Goal: Task Accomplishment & Management: Complete application form

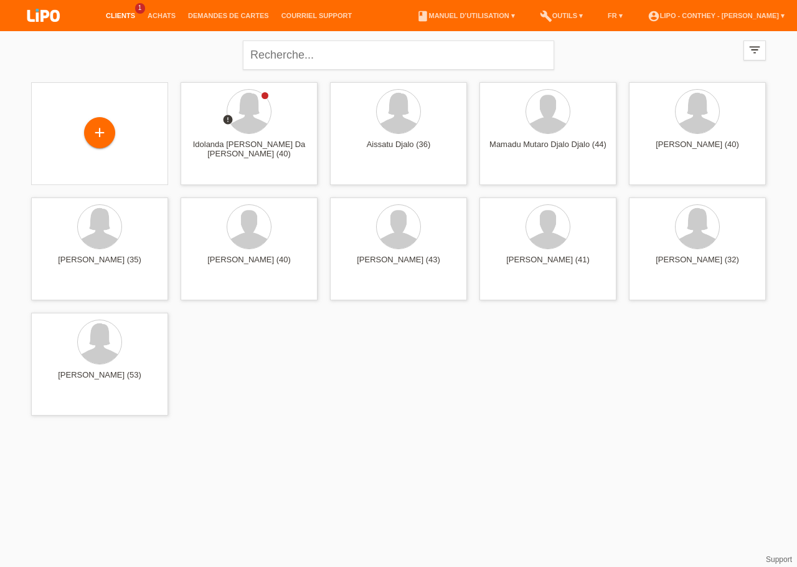
click at [123, 12] on link "Clients" at bounding box center [121, 15] width 42 height 7
click at [103, 132] on div "+" at bounding box center [99, 133] width 31 height 31
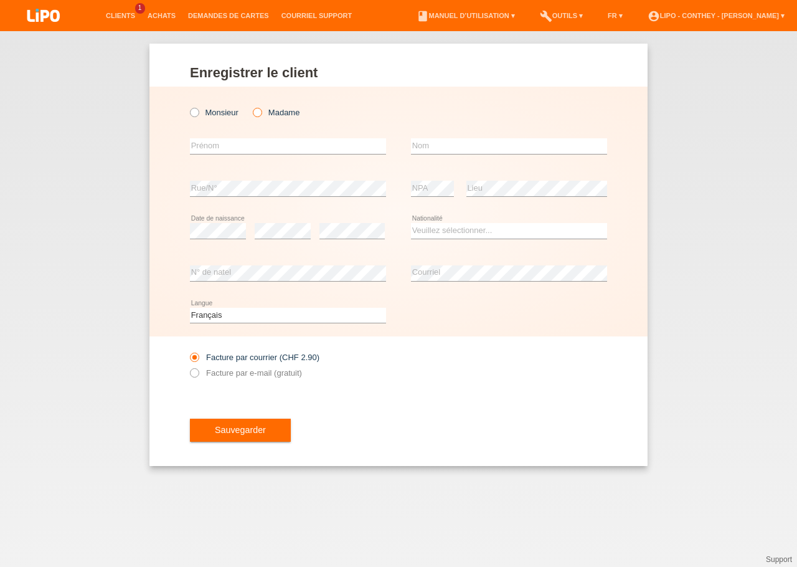
click at [251, 106] on icon at bounding box center [251, 106] width 0 height 0
click at [260, 112] on input "Madame" at bounding box center [257, 112] width 8 height 8
radio input "true"
click at [274, 149] on input "text" at bounding box center [288, 146] width 196 height 16
type input "Drita"
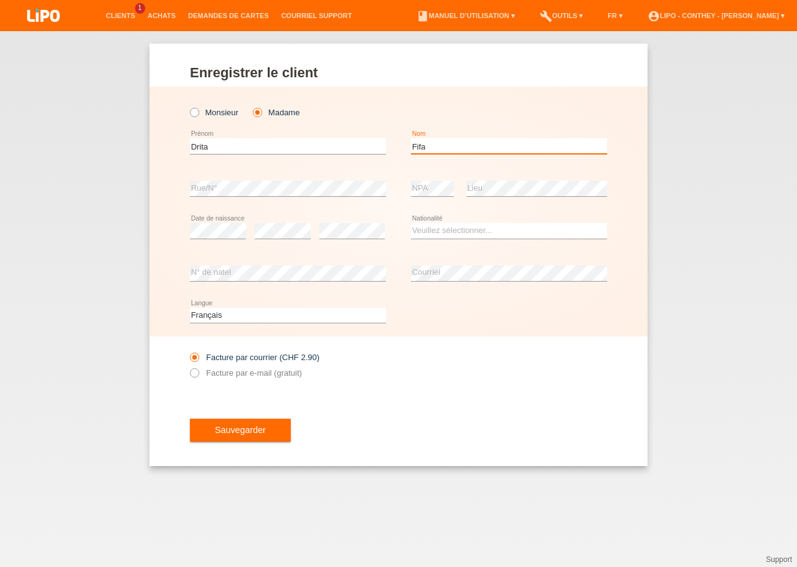
type input "Fifa"
drag, startPoint x: 395, startPoint y: 249, endPoint x: 426, endPoint y: 237, distance: 33.5
click at [397, 248] on div "error Date de naissance error error Suisse Åland" at bounding box center [398, 231] width 417 height 42
click at [411, 223] on select "Veuillez sélectionner... Suisse Allemagne Autriche Liechtenstein ------------ A…" at bounding box center [509, 230] width 196 height 15
select select "XK"
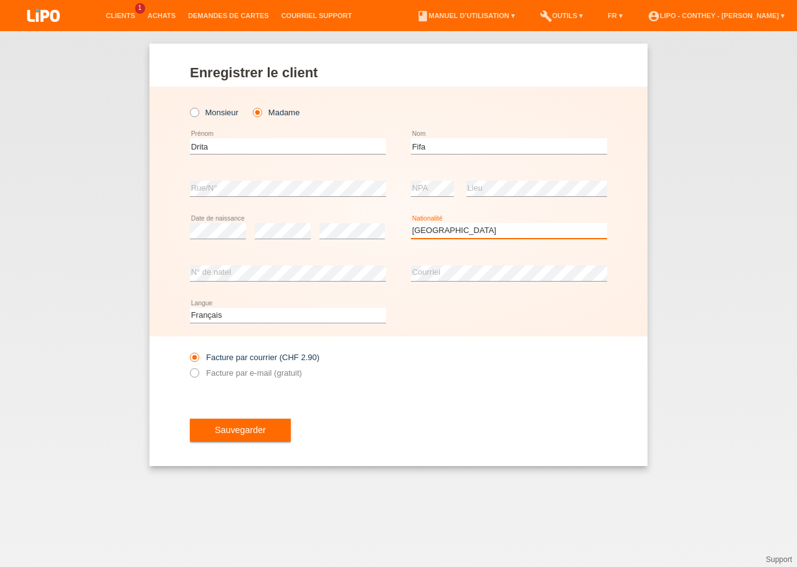
click at [0, 0] on option "Kosovo" at bounding box center [0, 0] width 0 height 0
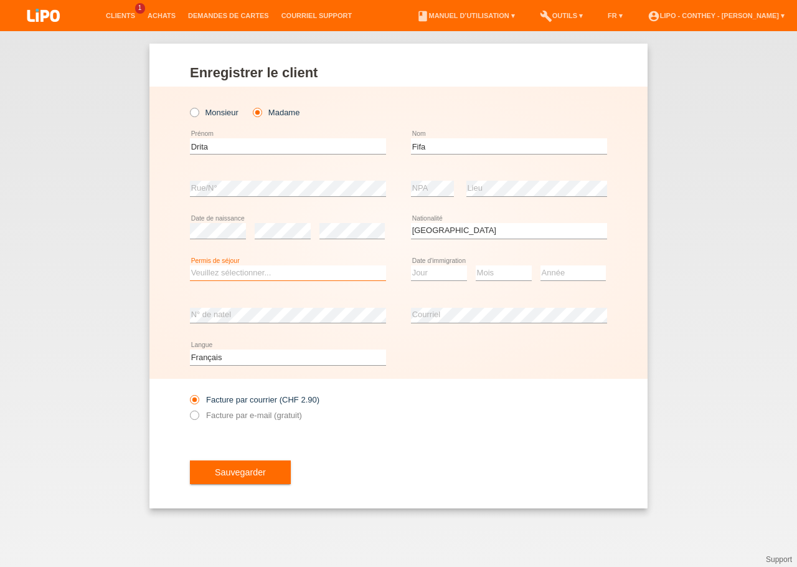
click at [190, 265] on select "Veuillez sélectionner... C B B - Statut de réfugié Autre" at bounding box center [288, 272] width 196 height 15
select select "C"
click at [0, 0] on option "C" at bounding box center [0, 0] width 0 height 0
click at [411, 265] on select "Jour 01 02 03 04 05 06 07 08 09 10 11" at bounding box center [439, 272] width 56 height 15
select select "20"
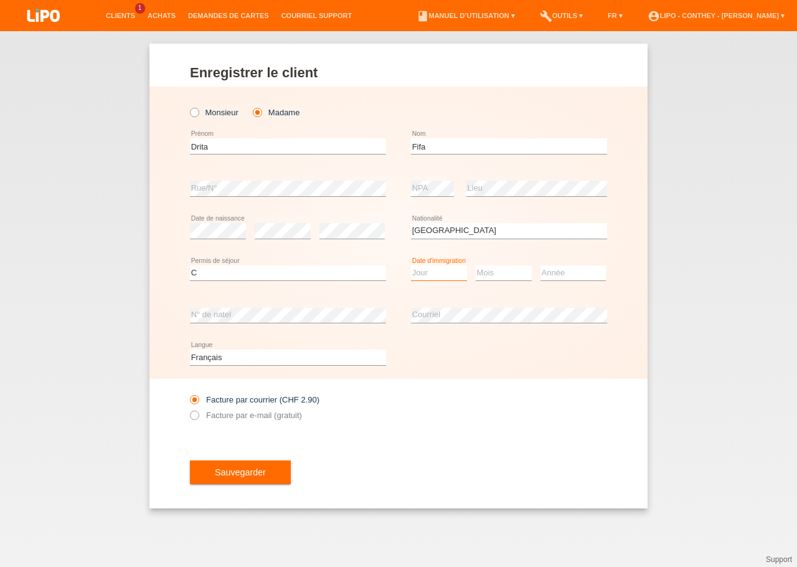
click at [0, 0] on option "20" at bounding box center [0, 0] width 0 height 0
click at [476, 265] on select "Mois 01 02 03 04 05 06 07 08 09 10 11" at bounding box center [504, 272] width 56 height 15
select select "10"
click at [0, 0] on option "10" at bounding box center [0, 0] width 0 height 0
click at [541, 265] on select "Année 2025 2024 2023 2022 2021 2020 2019 2018 2017 2016 2015 2014 2013 2012 201…" at bounding box center [573, 272] width 65 height 15
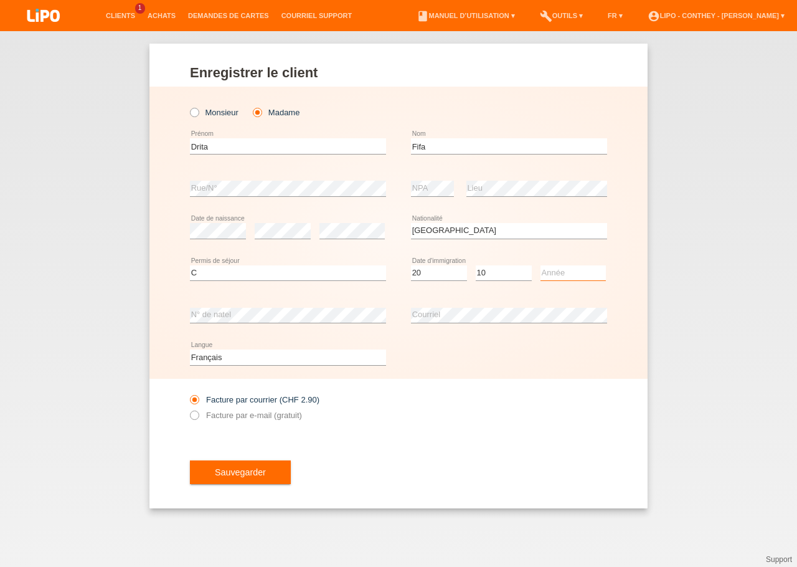
select select "2003"
click at [0, 0] on option "2003" at bounding box center [0, 0] width 0 height 0
click at [605, 247] on div "Veuillez sélectionner... Suisse Allemagne Autriche Liechtenstein ------------ A…" at bounding box center [509, 231] width 196 height 42
click at [188, 409] on icon at bounding box center [188, 409] width 0 height 0
click at [194, 415] on input "Facture par e-mail (gratuit)" at bounding box center [194, 418] width 8 height 16
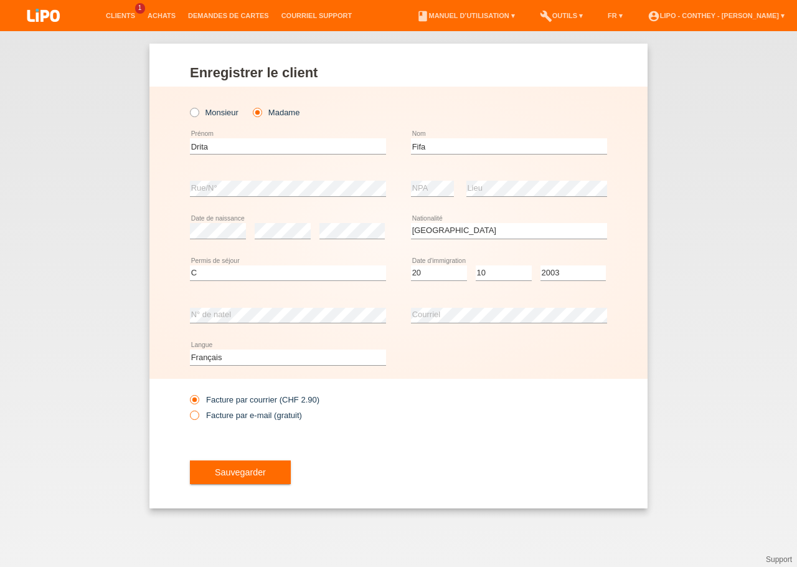
radio input "true"
click at [237, 474] on span "Sauvegarder" at bounding box center [240, 472] width 51 height 10
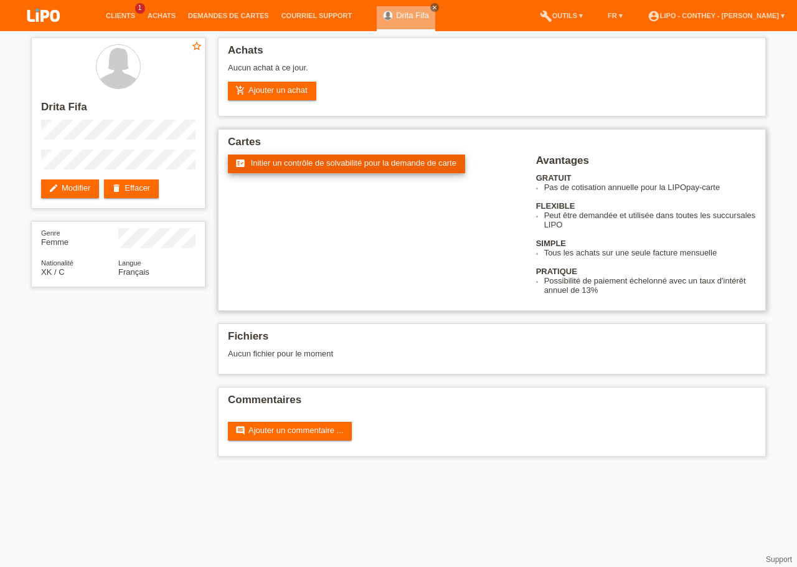
click at [349, 163] on span "Initier un contrôle de solvabilité pour la demande de carte" at bounding box center [354, 162] width 206 height 9
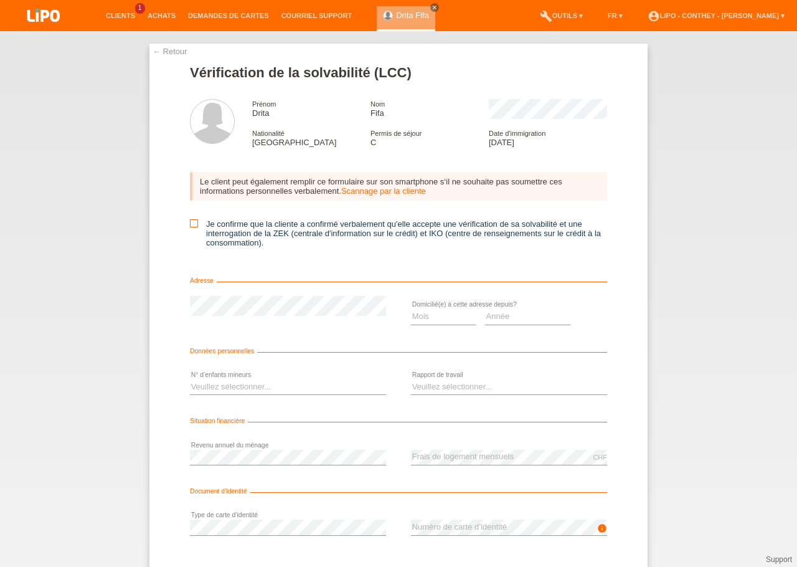
click at [192, 227] on icon at bounding box center [194, 223] width 8 height 8
click at [192, 227] on input "Je confirme que la cliente a confirmé verbalement qu'elle accepte une vérificat…" at bounding box center [194, 223] width 8 height 8
checkbox input "true"
click at [411, 309] on select "Mois 01 02 03 04 05 06 07 08 09 10" at bounding box center [443, 316] width 65 height 15
select select "11"
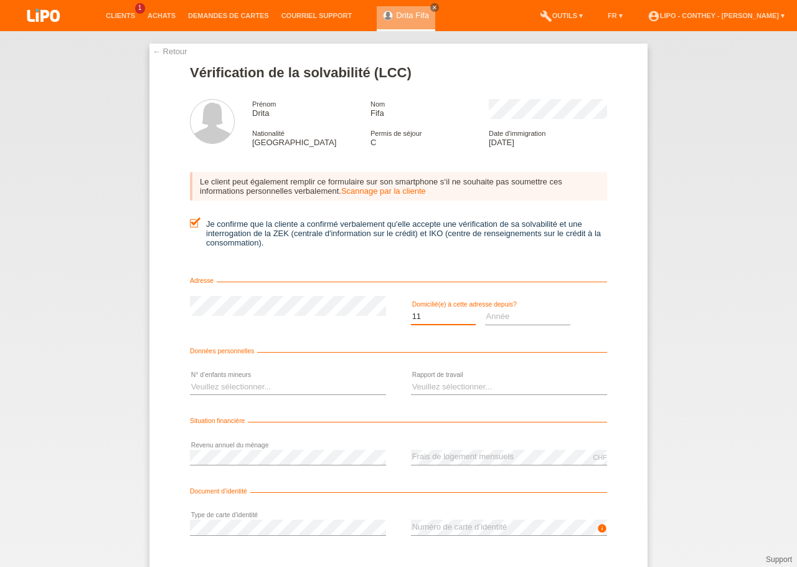
click at [0, 0] on option "11" at bounding box center [0, 0] width 0 height 0
click at [485, 309] on select "Année 2025 2024 2023 2022 2021 2020 2019 2018 2017 2016 2015 2014 2013 2012 201…" at bounding box center [528, 316] width 86 height 15
select select "2019"
click at [0, 0] on option "2019" at bounding box center [0, 0] width 0 height 0
click at [190, 379] on select "Veuillez sélectionner... 0 1 2 3 4 5 6 7 8 9" at bounding box center [288, 386] width 196 height 15
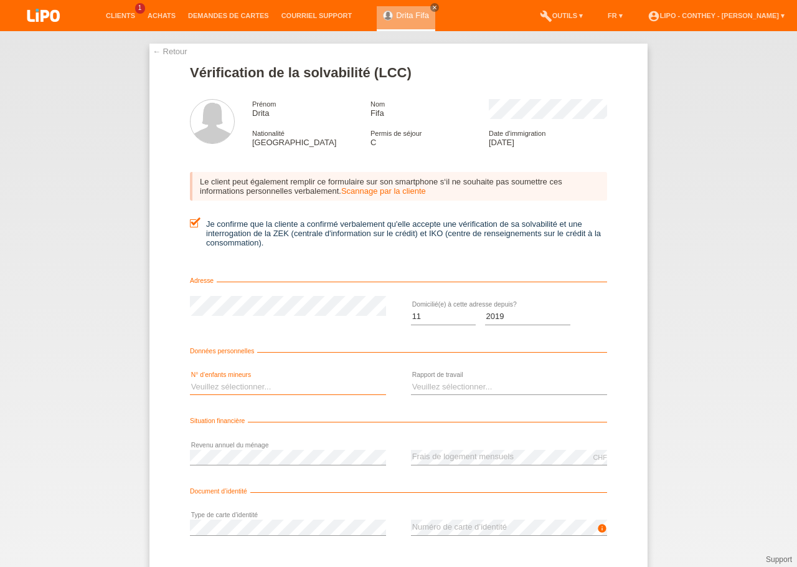
select select "1"
click at [0, 0] on option "1" at bounding box center [0, 0] width 0 height 0
click at [411, 379] on select "Veuillez sélectionner... A durée indéterminée A durée déterminée Apprenti/étudi…" at bounding box center [509, 386] width 196 height 15
select select "UNLIMITED"
click at [0, 0] on option "A durée indéterminée" at bounding box center [0, 0] width 0 height 0
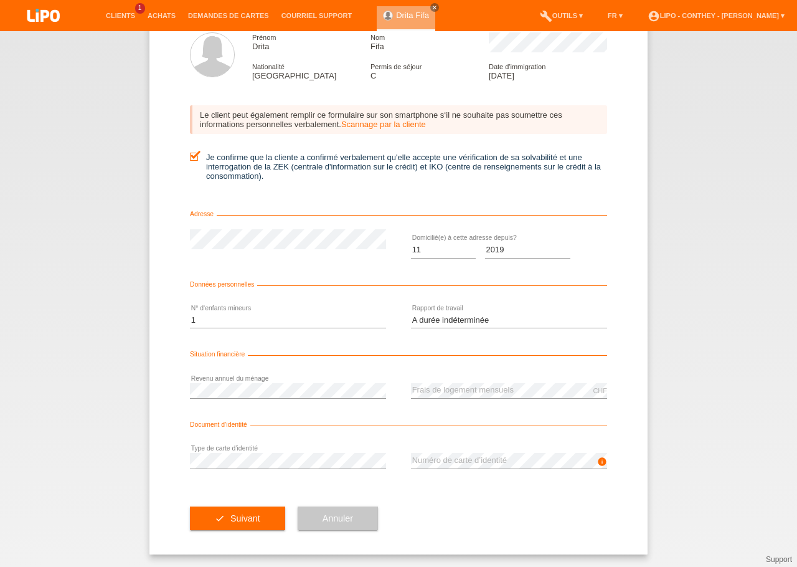
click at [599, 461] on icon "info" at bounding box center [602, 462] width 10 height 10
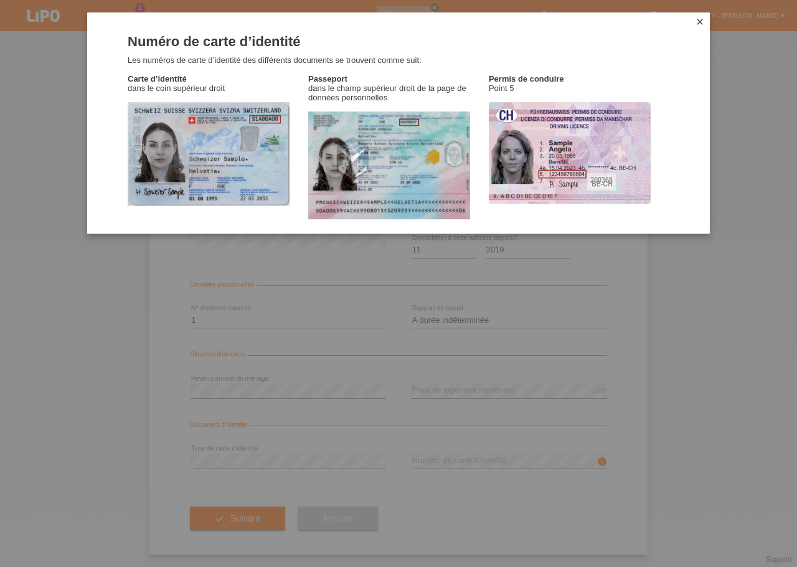
click at [701, 22] on icon "close" at bounding box center [700, 22] width 10 height 10
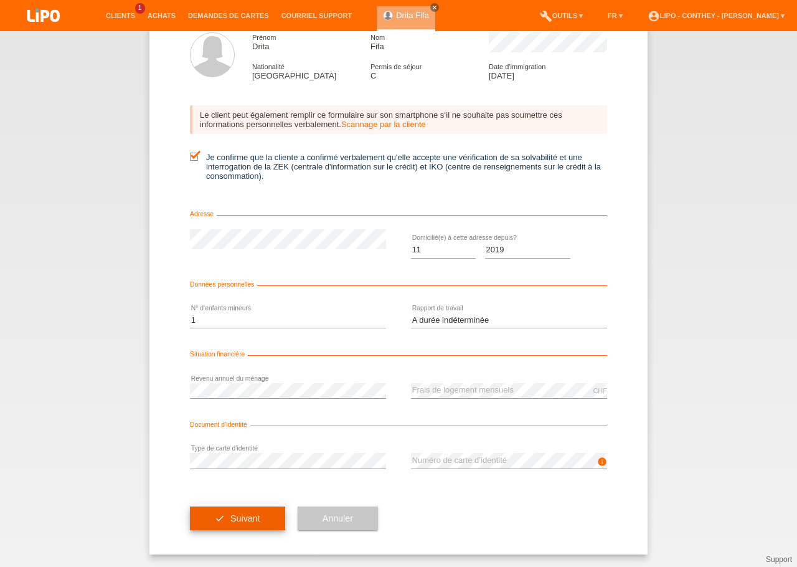
click at [253, 513] on span "Suivant" at bounding box center [245, 518] width 30 height 10
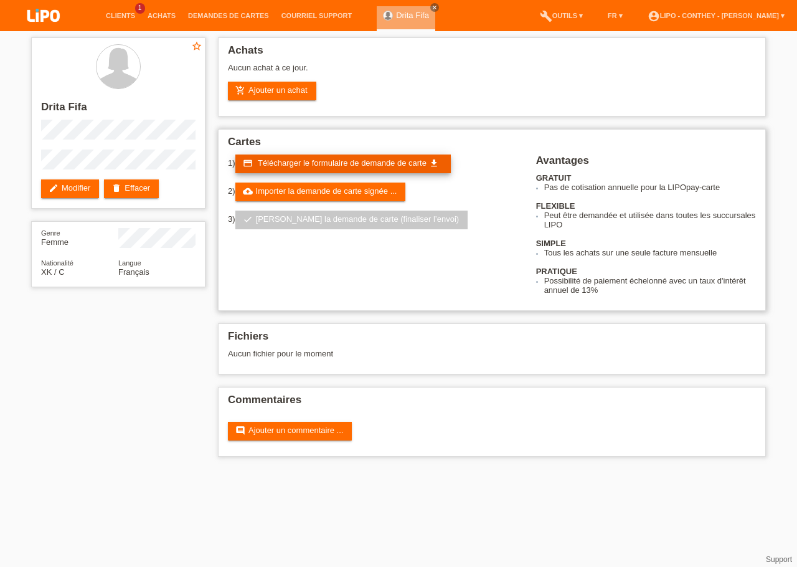
click at [434, 161] on icon "get_app" at bounding box center [434, 163] width 10 height 10
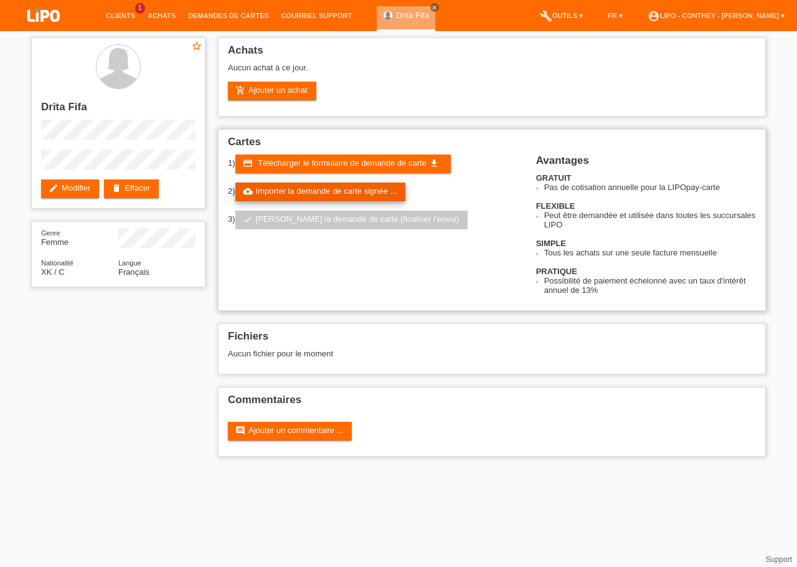
click at [346, 192] on link "cloud_upload Importer la demande de carte signée ..." at bounding box center [320, 192] width 171 height 19
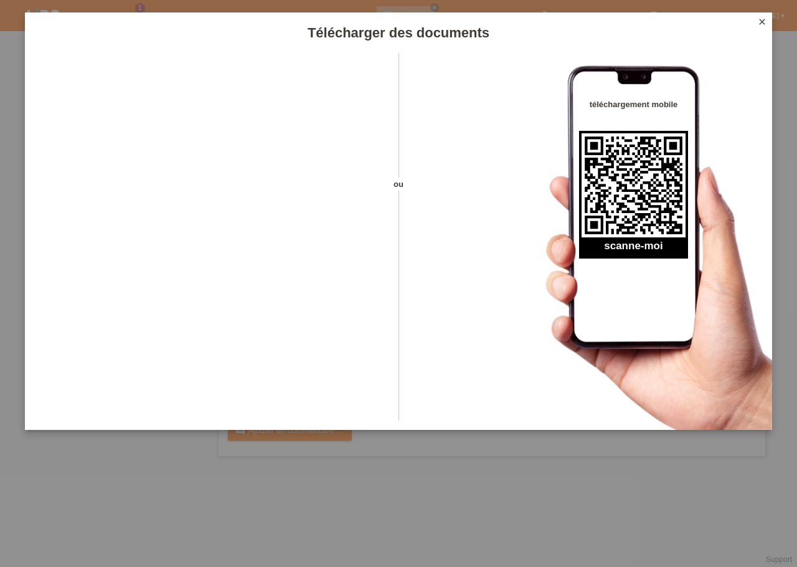
click at [763, 22] on icon "close" at bounding box center [762, 22] width 10 height 10
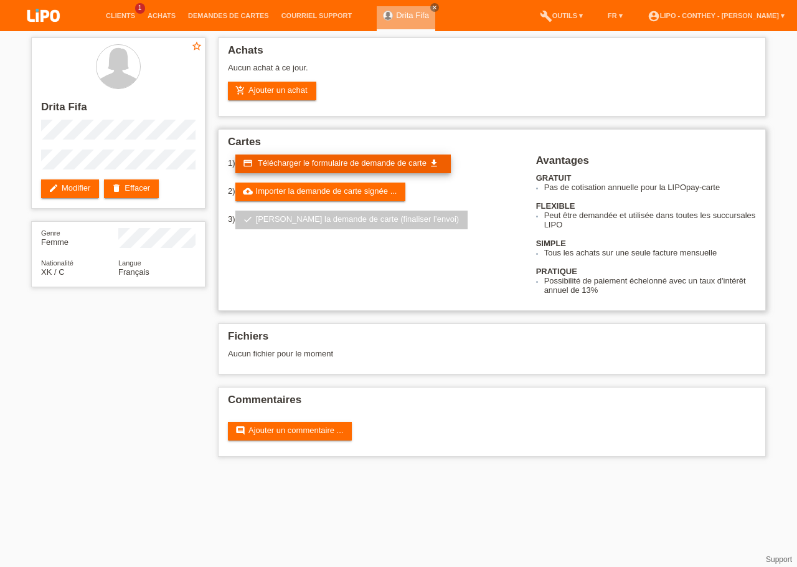
click at [435, 165] on icon "get_app" at bounding box center [434, 163] width 10 height 10
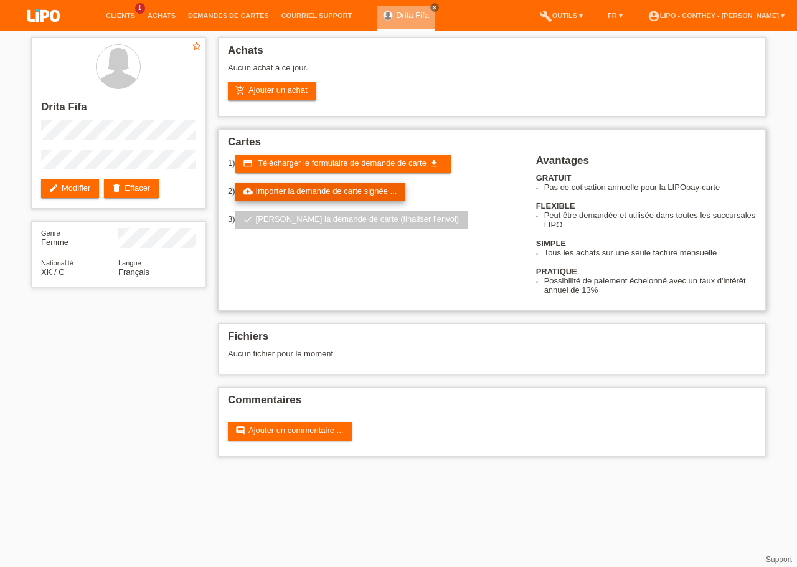
click at [350, 197] on link "cloud_upload Importer la demande de carte signée ..." at bounding box center [320, 192] width 171 height 19
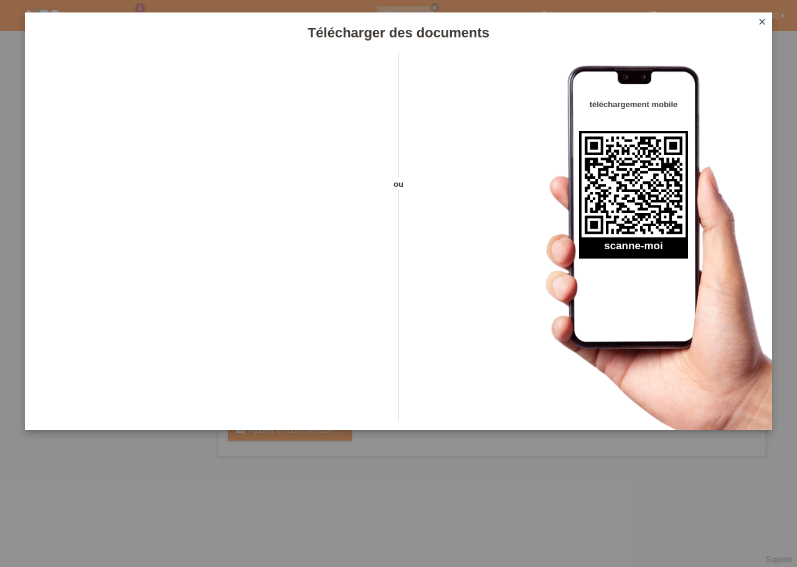
click at [764, 18] on icon "close" at bounding box center [762, 22] width 10 height 10
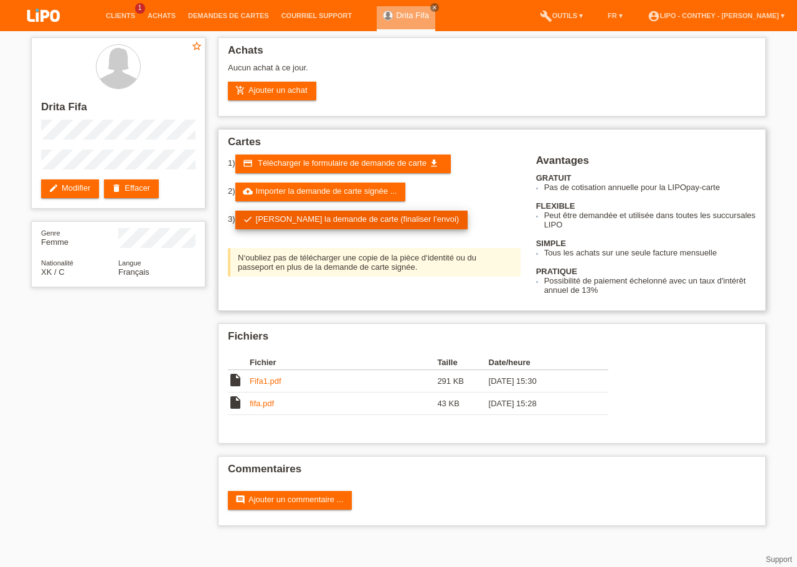
click at [337, 225] on link "check Soumettre la demande de carte (finaliser l’envoi)" at bounding box center [351, 220] width 233 height 19
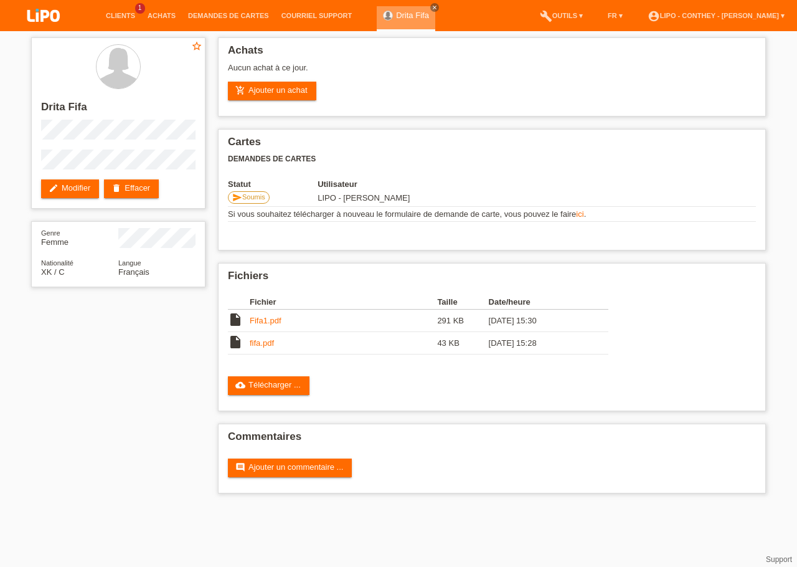
click at [398, 13] on link "Drita Fifa" at bounding box center [412, 15] width 33 height 9
click at [432, 6] on icon "close" at bounding box center [435, 7] width 6 height 6
click at [113, 14] on link "Clients" at bounding box center [121, 15] width 42 height 7
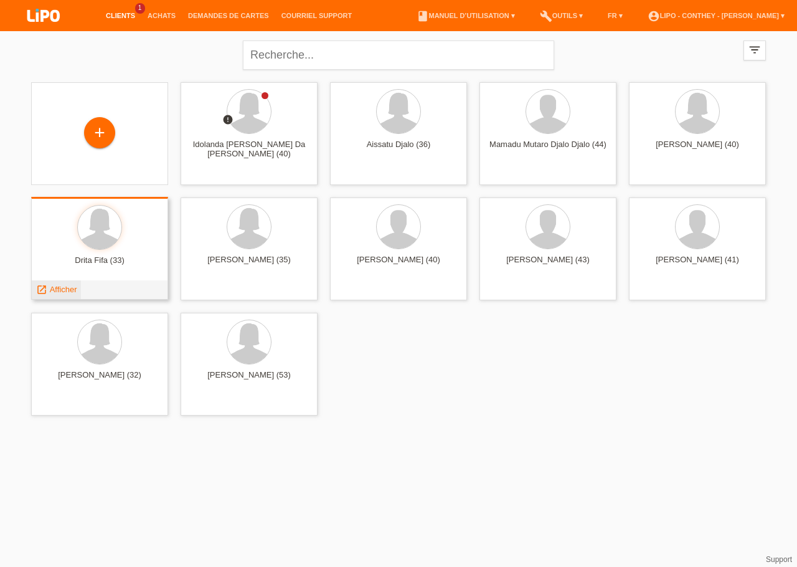
click at [69, 287] on span "Afficher" at bounding box center [63, 289] width 27 height 9
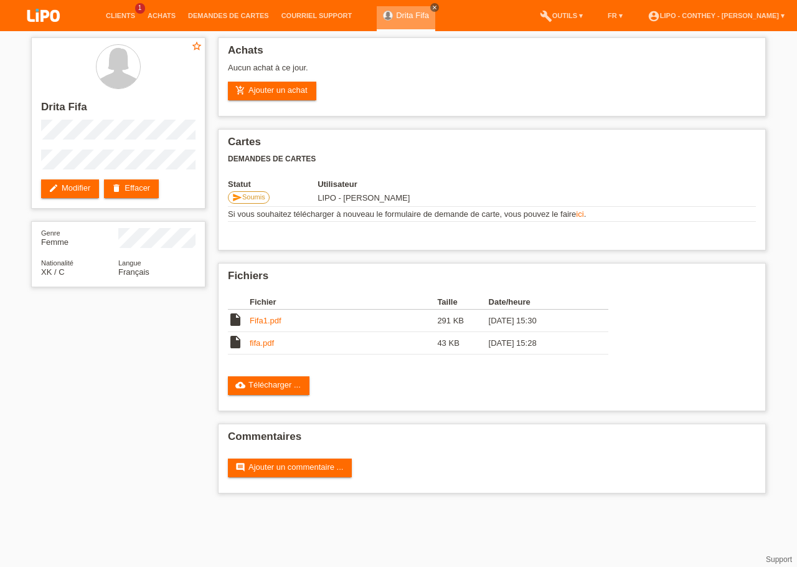
click at [432, 7] on icon "close" at bounding box center [435, 7] width 6 height 6
click at [124, 13] on link "Clients" at bounding box center [121, 15] width 42 height 7
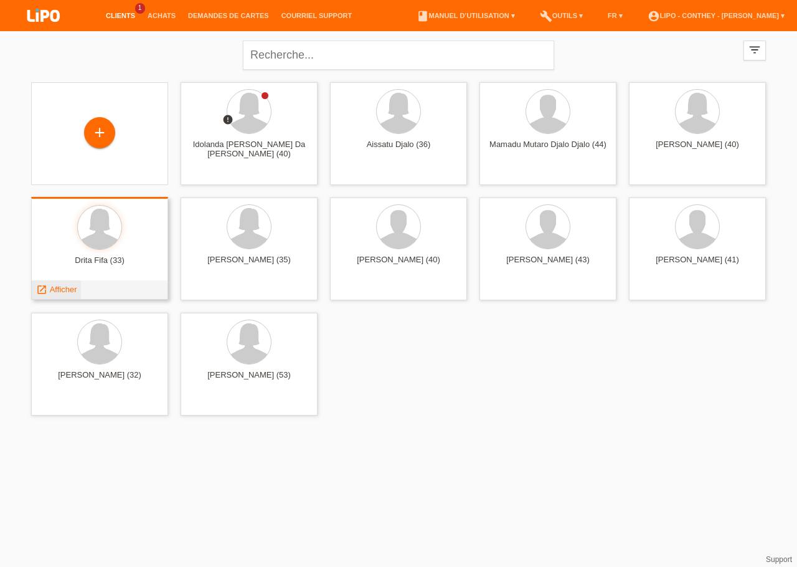
click at [60, 295] on div "launch Afficher" at bounding box center [56, 289] width 49 height 19
click at [60, 288] on span "Afficher" at bounding box center [63, 289] width 27 height 9
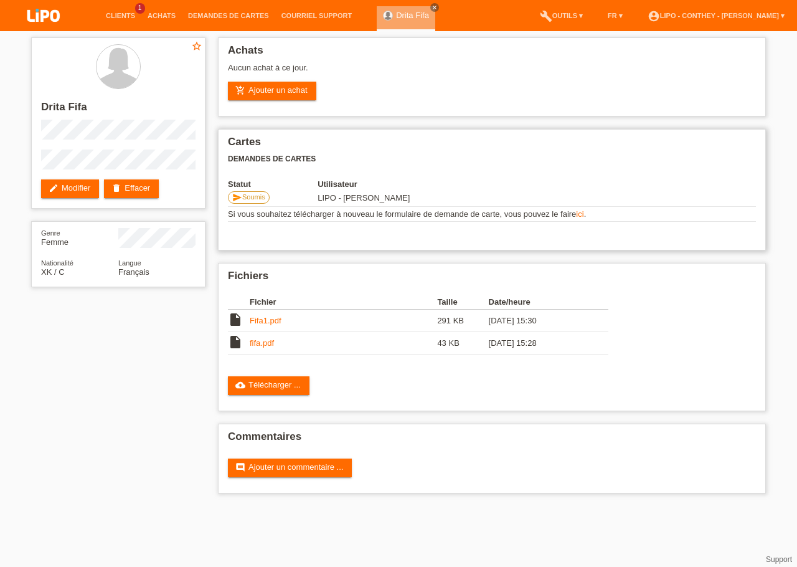
drag, startPoint x: 255, startPoint y: 221, endPoint x: 610, endPoint y: 217, distance: 354.4
click at [610, 217] on td "Si vous souhaitez télécharger à nouveau le formulaire de demande de carte, vous…" at bounding box center [492, 214] width 528 height 15
click at [630, 213] on td "Si vous souhaitez télécharger à nouveau le formulaire de demande de carte, vous…" at bounding box center [492, 214] width 528 height 15
drag, startPoint x: 230, startPoint y: 138, endPoint x: 615, endPoint y: 225, distance: 394.1
click at [615, 225] on div "Cartes Demandes de cartes Statut Utilisateur send Soumis LIPO - Conthey - [PERS…" at bounding box center [492, 189] width 548 height 121
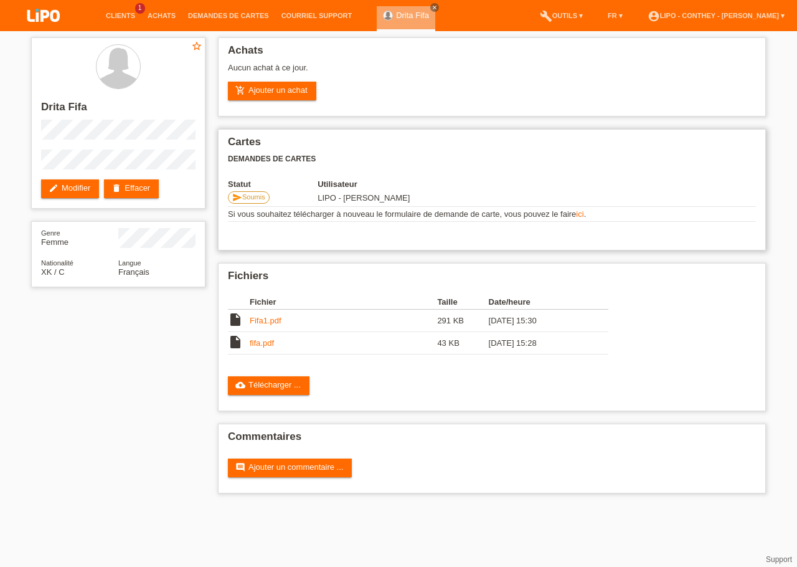
click at [590, 143] on h2 "Cartes" at bounding box center [492, 145] width 528 height 19
click at [403, 17] on link "Drita Fifa" at bounding box center [412, 15] width 33 height 9
click at [272, 325] on link "Fifa1.pdf" at bounding box center [266, 320] width 32 height 9
click at [265, 348] on link "fifa.pdf" at bounding box center [262, 342] width 24 height 9
click at [432, 7] on icon "close" at bounding box center [435, 7] width 6 height 6
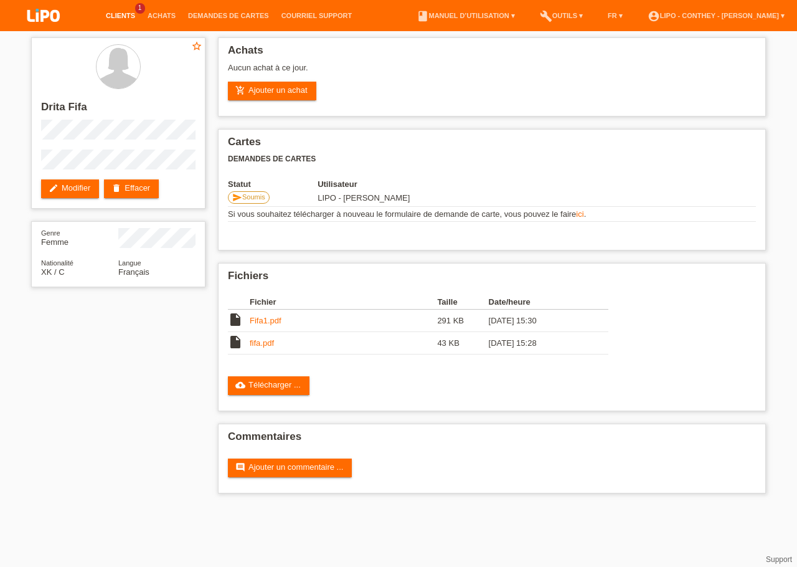
click at [119, 16] on link "Clients" at bounding box center [121, 15] width 42 height 7
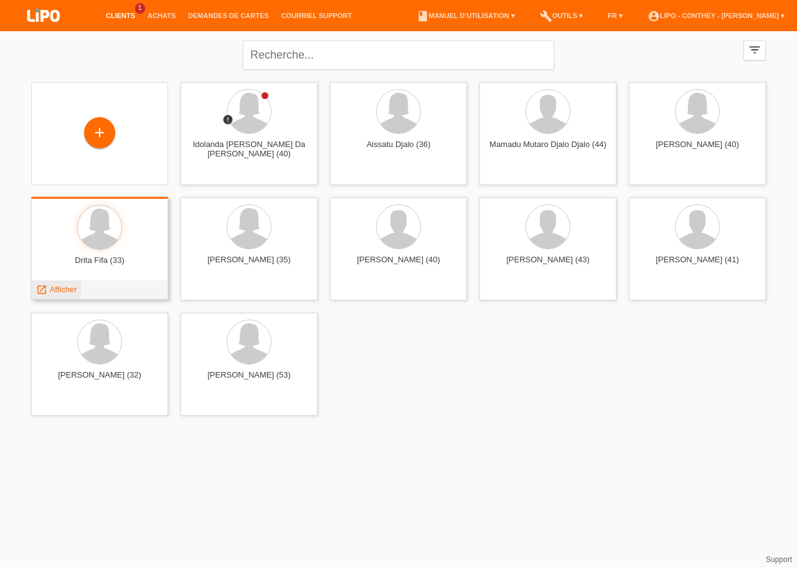
click at [65, 290] on span "Afficher" at bounding box center [63, 289] width 27 height 9
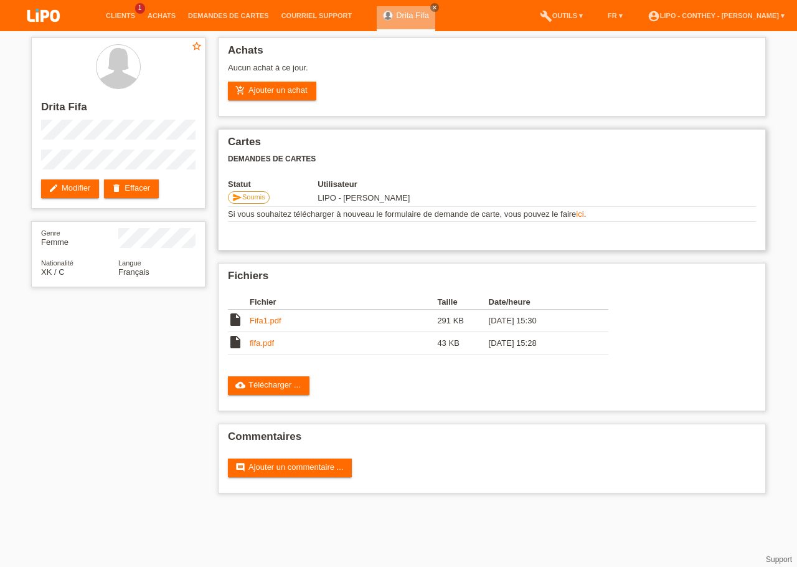
drag, startPoint x: 227, startPoint y: 217, endPoint x: 600, endPoint y: 219, distance: 373.7
click at [600, 219] on div "Cartes Demandes de cartes Statut Utilisateur send Soumis LIPO - Conthey - [PERS…" at bounding box center [492, 189] width 548 height 121
click at [600, 219] on td "Si vous souhaitez télécharger à nouveau le formulaire de demande de carte, vous…" at bounding box center [492, 214] width 528 height 15
drag, startPoint x: 544, startPoint y: 217, endPoint x: 230, endPoint y: 142, distance: 322.9
click at [230, 142] on div "Cartes Demandes de cartes Statut Utilisateur send Soumis LIPO - Conthey - [PERS…" at bounding box center [492, 189] width 548 height 121
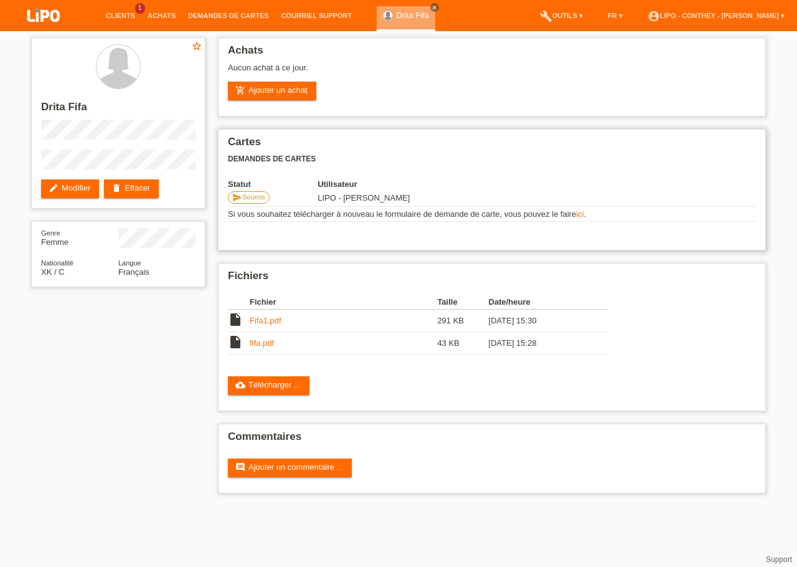
click at [230, 142] on h2 "Cartes" at bounding box center [492, 145] width 528 height 19
drag, startPoint x: 230, startPoint y: 142, endPoint x: 610, endPoint y: 220, distance: 387.9
click at [610, 220] on div "Cartes Demandes de cartes Statut Utilisateur send Soumis LIPO - Conthey - [PERS…" at bounding box center [492, 189] width 548 height 121
click at [571, 151] on h2 "Cartes" at bounding box center [492, 145] width 528 height 19
drag, startPoint x: 178, startPoint y: 277, endPoint x: 44, endPoint y: 232, distance: 141.8
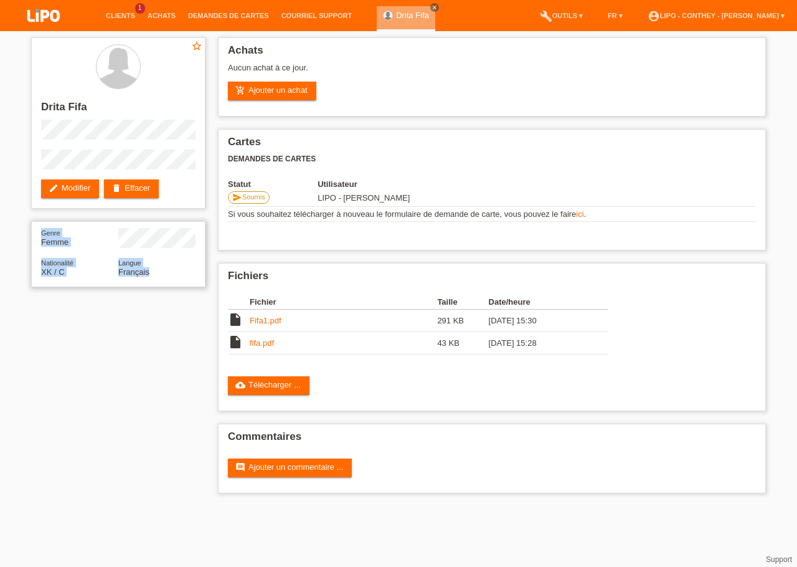
click at [44, 232] on div "Genre Femme Nationalité XK / C Langue Français" at bounding box center [118, 254] width 174 height 66
click at [44, 232] on span "Genre" at bounding box center [50, 232] width 19 height 7
drag, startPoint x: 44, startPoint y: 232, endPoint x: 165, endPoint y: 280, distance: 130.4
click at [165, 280] on div "Genre Femme Nationalité XK / C Langue Français" at bounding box center [118, 254] width 174 height 66
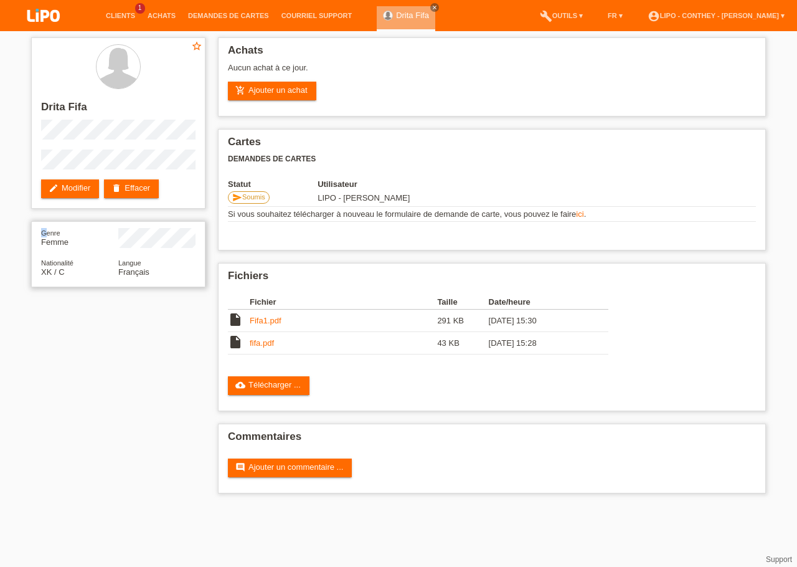
drag, startPoint x: 152, startPoint y: 279, endPoint x: 48, endPoint y: 230, distance: 114.8
click at [48, 230] on div "Genre Femme Nationalité XK / C Langue Français" at bounding box center [118, 254] width 174 height 66
click at [48, 230] on span "Genre" at bounding box center [50, 232] width 19 height 7
drag, startPoint x: 44, startPoint y: 230, endPoint x: 159, endPoint y: 278, distance: 124.8
click at [159, 278] on div "Genre Femme Nationalité XK / C Langue Français" at bounding box center [118, 254] width 174 height 66
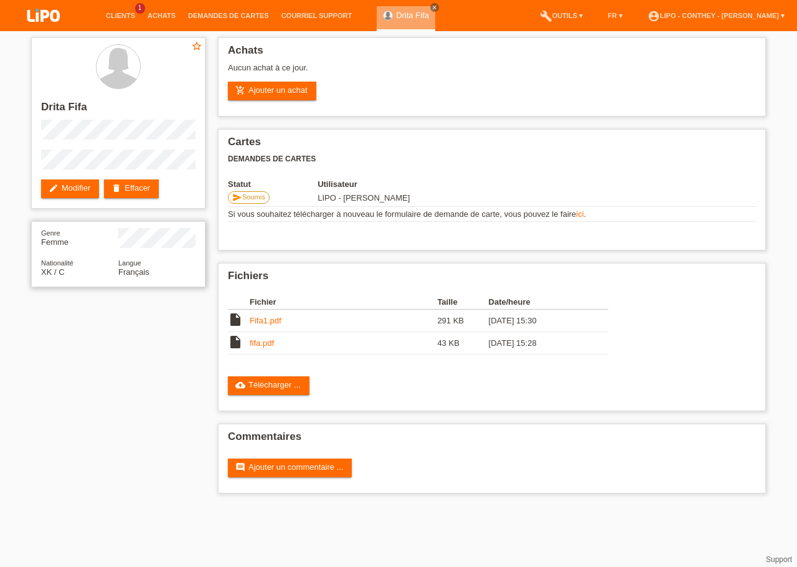
click at [163, 273] on div "Langue Français" at bounding box center [156, 267] width 77 height 19
drag, startPoint x: 154, startPoint y: 273, endPoint x: 41, endPoint y: 233, distance: 120.2
click at [41, 233] on div "Genre Femme Nationalité XK / C Langue Français" at bounding box center [118, 254] width 174 height 66
click at [41, 233] on span "Genre" at bounding box center [50, 232] width 19 height 7
